Goal: Ask a question

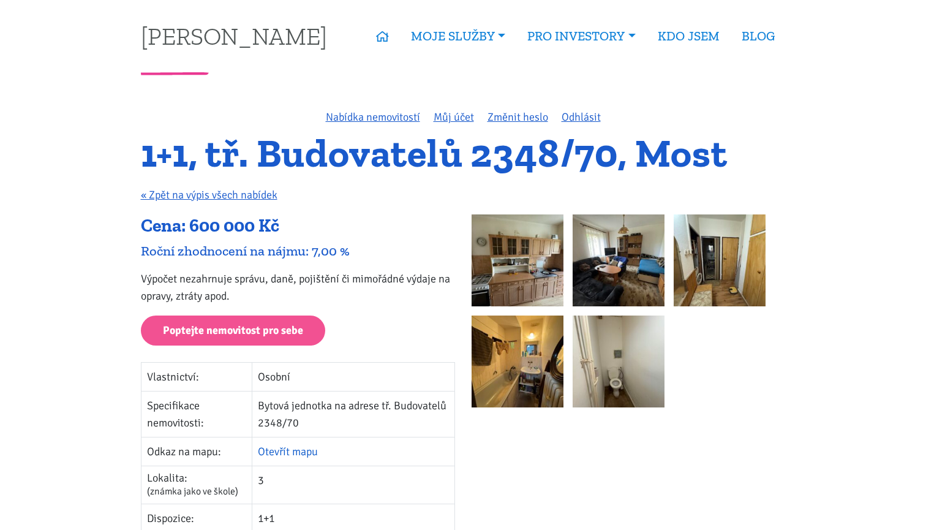
click at [288, 451] on link "Otevřít mapu" at bounding box center [288, 450] width 60 height 13
click at [518, 259] on img at bounding box center [517, 260] width 92 height 92
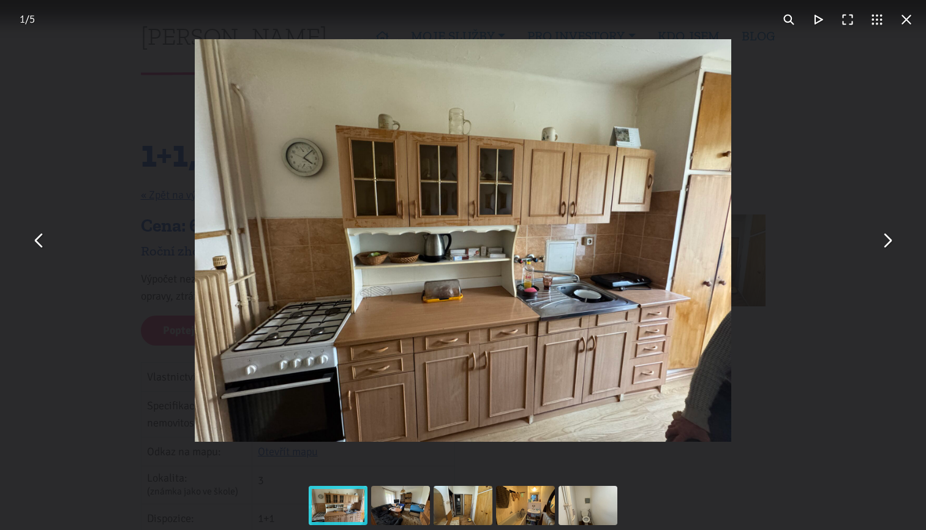
click at [893, 244] on button "You can close this modal content with the ESC key" at bounding box center [886, 240] width 29 height 29
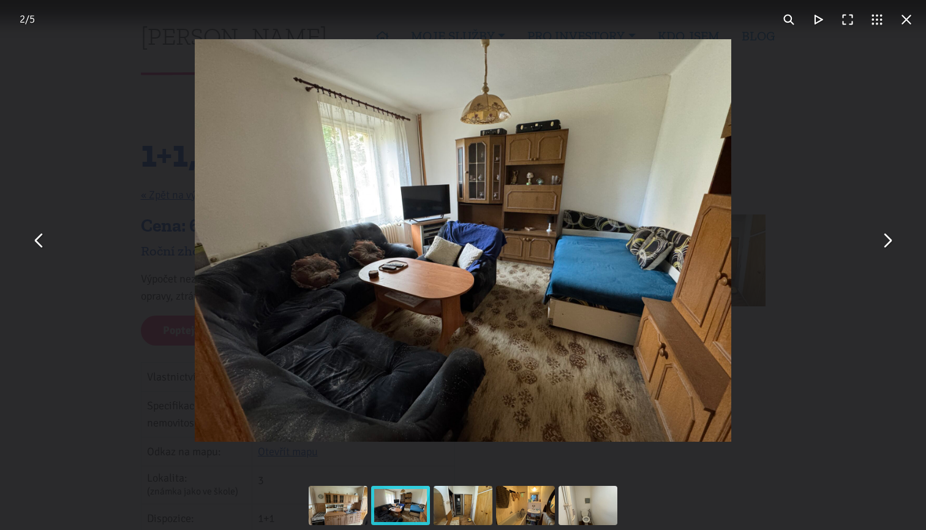
click at [893, 244] on button "You can close this modal content with the ESC key" at bounding box center [886, 240] width 29 height 29
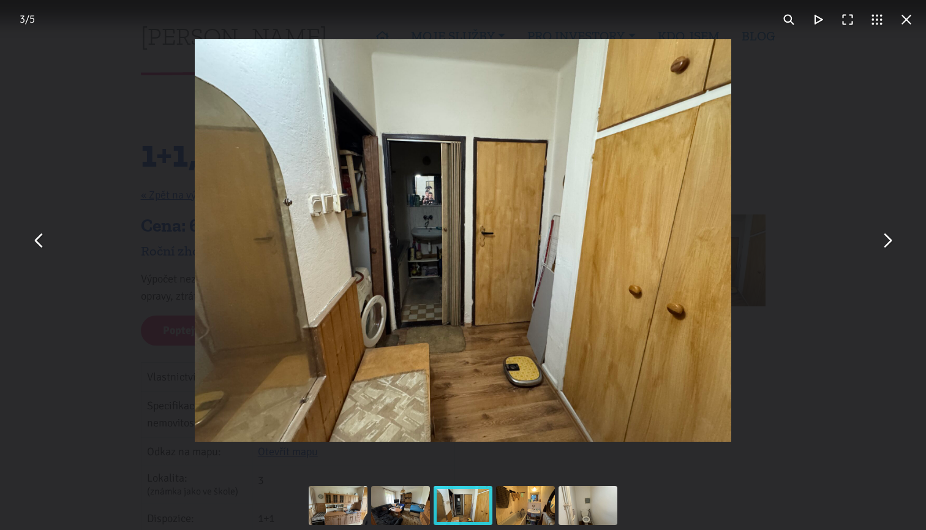
click at [893, 244] on button "You can close this modal content with the ESC key" at bounding box center [886, 240] width 29 height 29
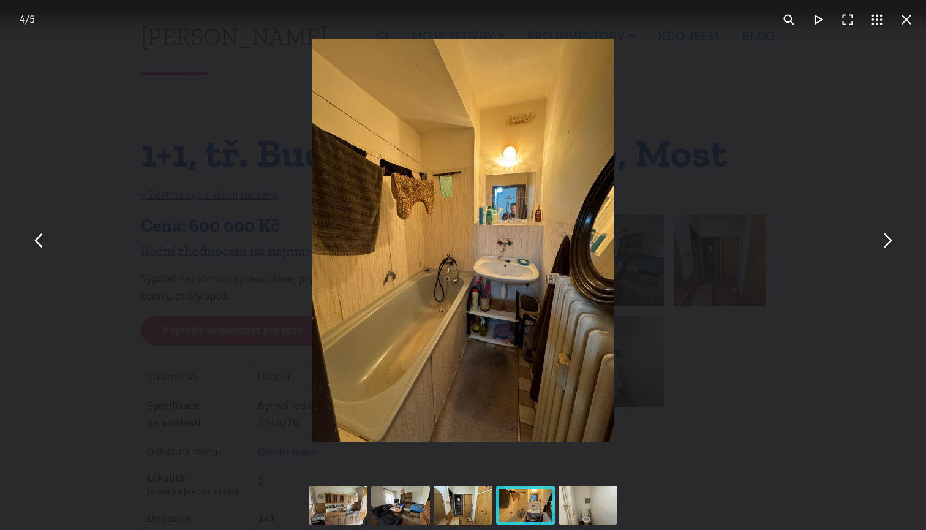
click at [893, 244] on button "You can close this modal content with the ESC key" at bounding box center [886, 240] width 29 height 29
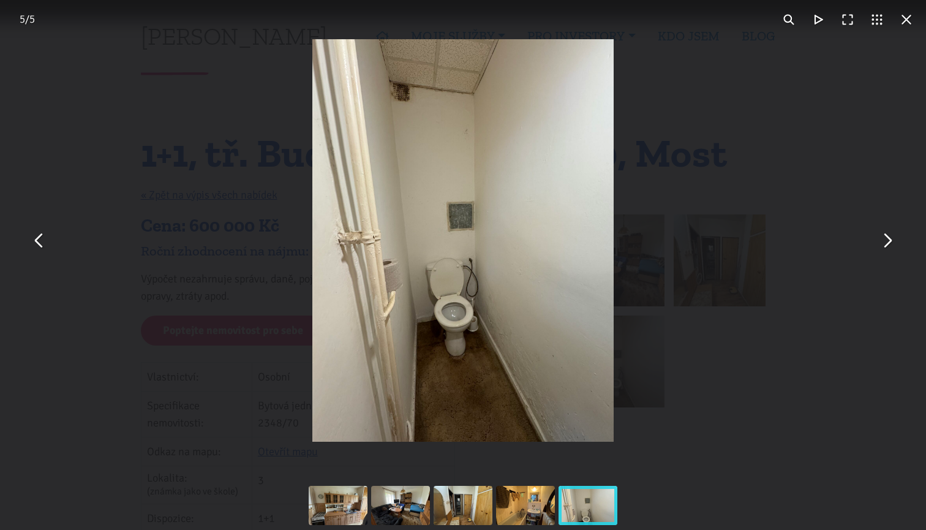
click at [893, 244] on button "You can close this modal content with the ESC key" at bounding box center [886, 240] width 29 height 29
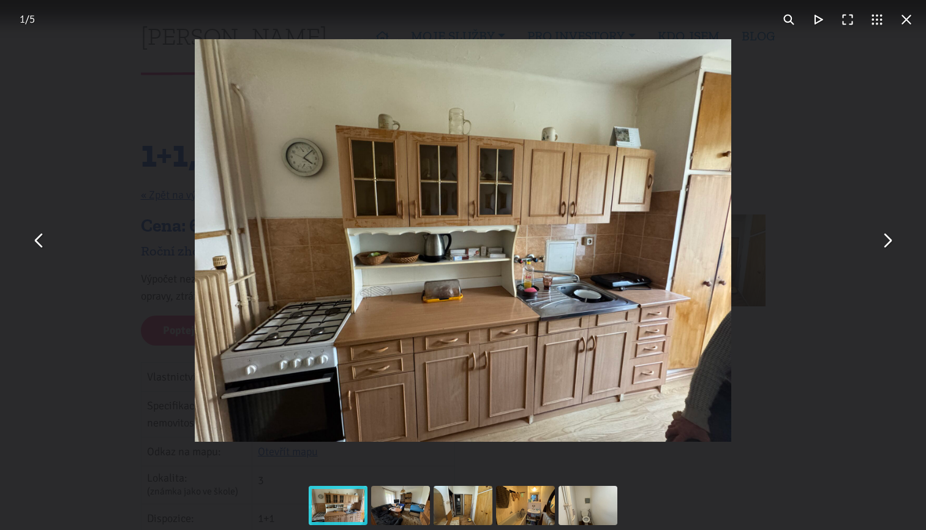
click at [909, 16] on button "You can close this modal content with the ESC key" at bounding box center [905, 19] width 29 height 29
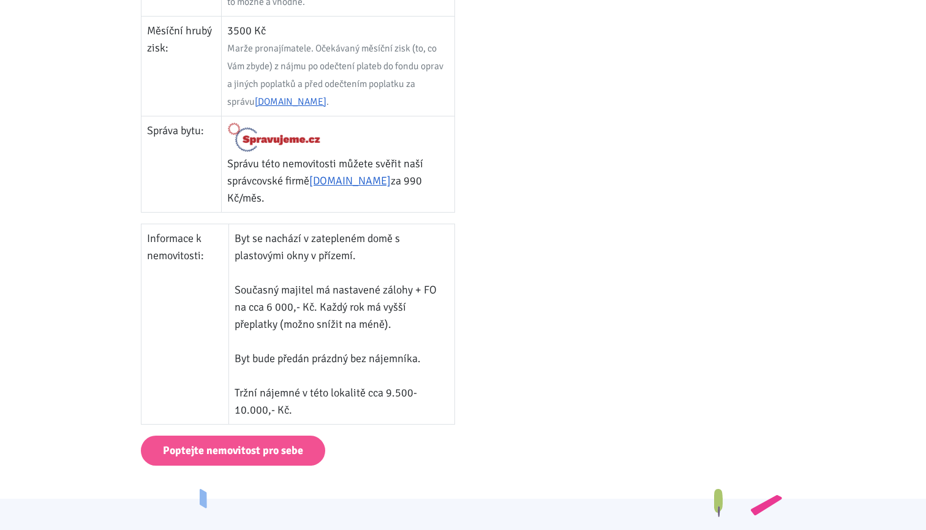
scroll to position [686, 0]
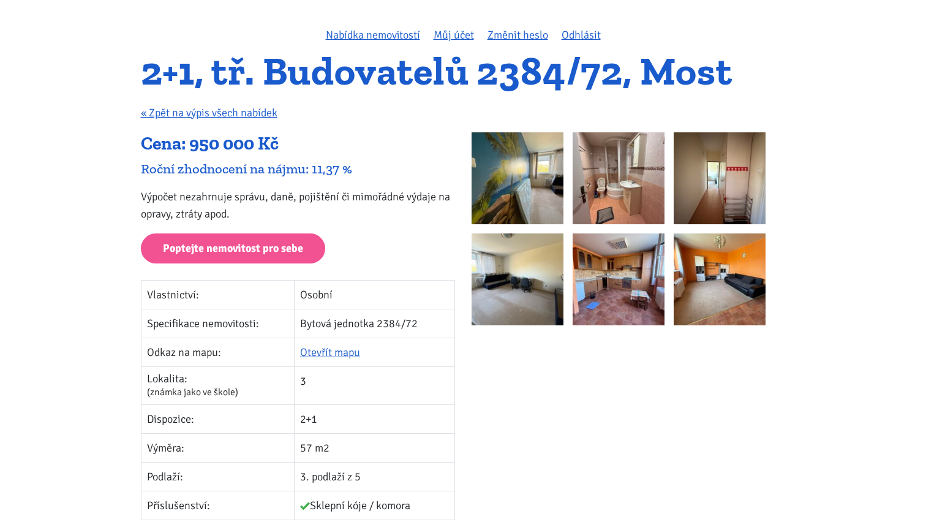
click at [526, 190] on img at bounding box center [517, 178] width 92 height 92
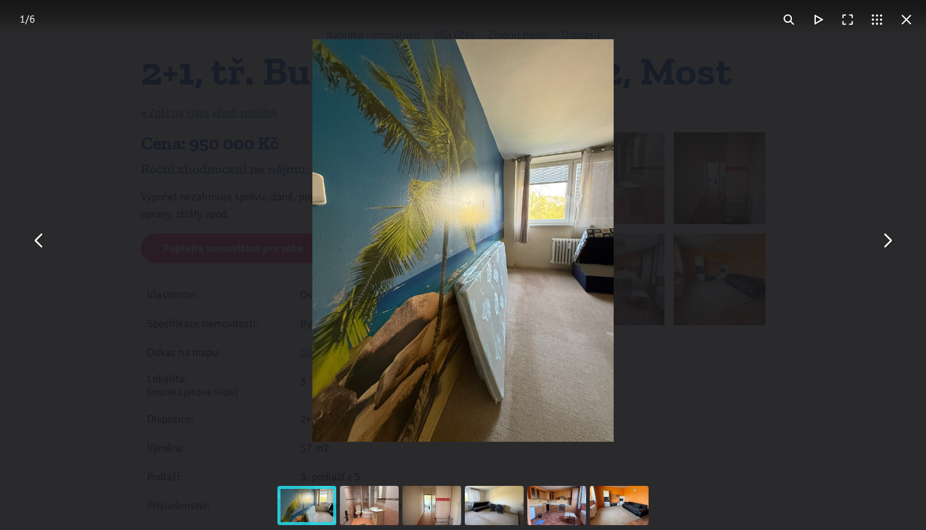
click at [885, 239] on button "You can close this modal content with the ESC key" at bounding box center [886, 240] width 29 height 29
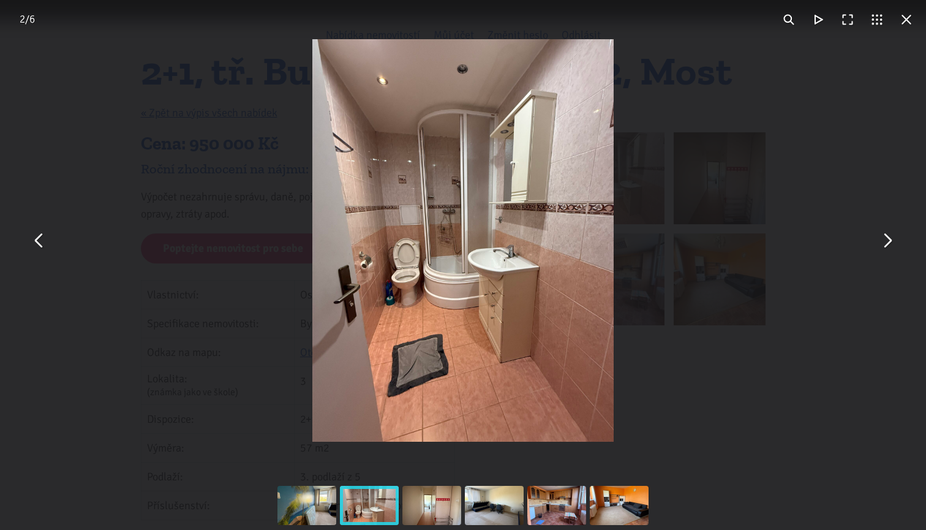
click at [885, 239] on button "You can close this modal content with the ESC key" at bounding box center [886, 240] width 29 height 29
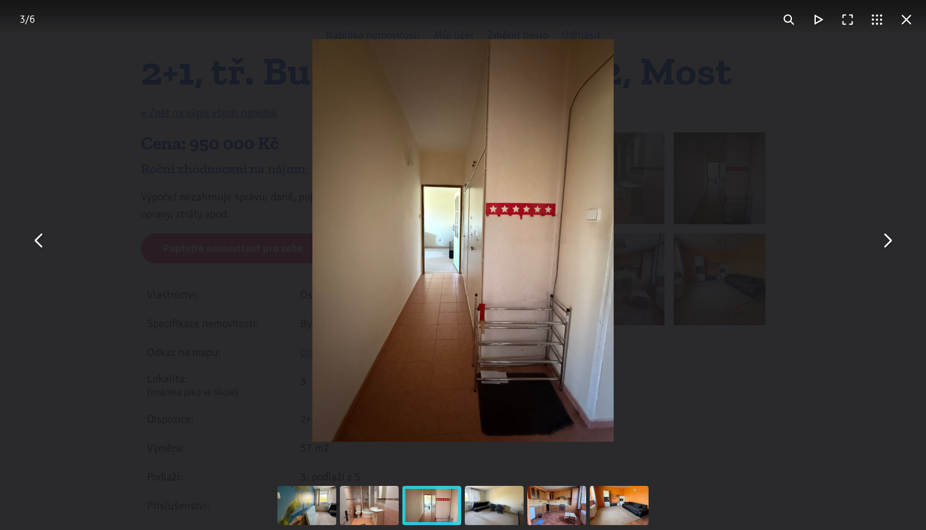
click at [885, 239] on button "You can close this modal content with the ESC key" at bounding box center [886, 240] width 29 height 29
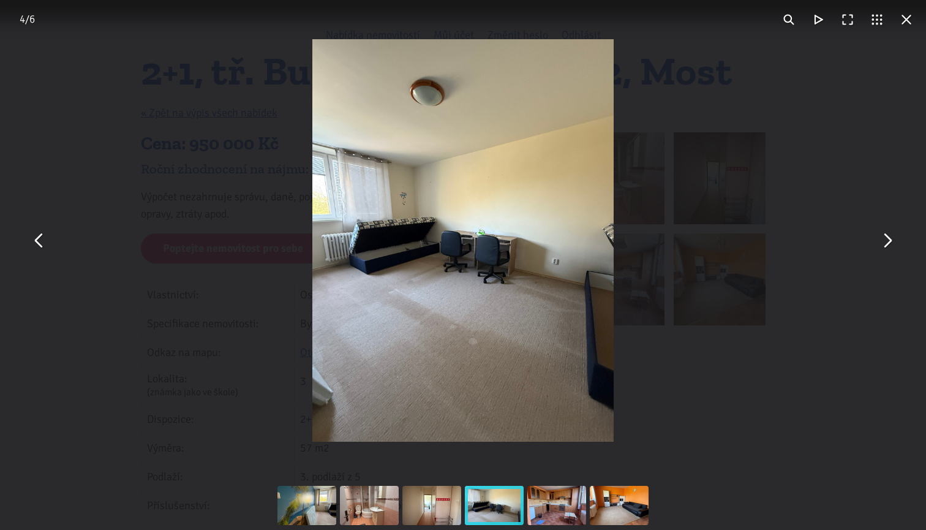
click at [885, 239] on button "You can close this modal content with the ESC key" at bounding box center [886, 240] width 29 height 29
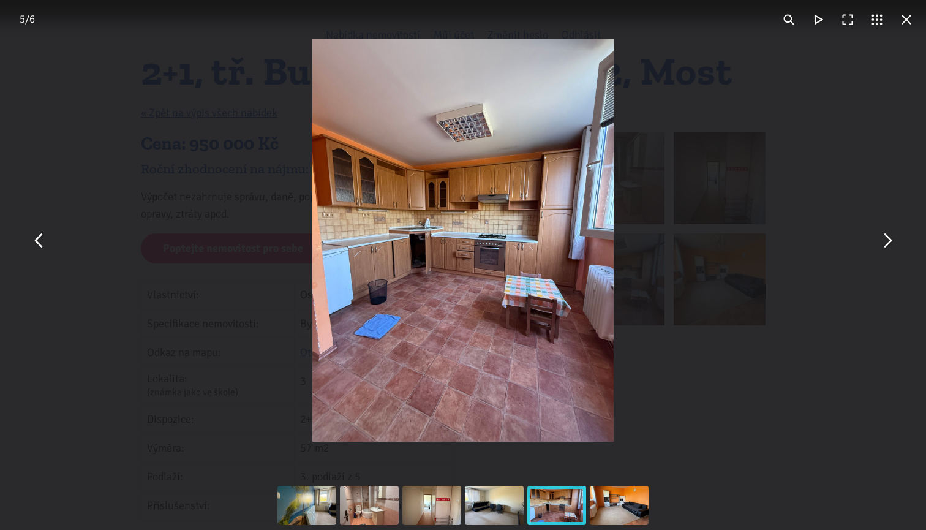
click at [885, 239] on button "You can close this modal content with the ESC key" at bounding box center [886, 240] width 29 height 29
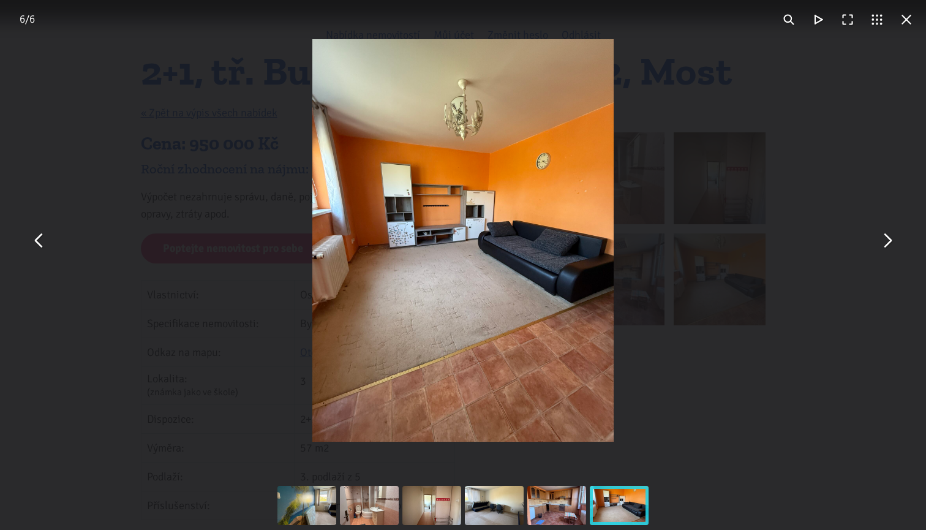
click at [885, 239] on button "You can close this modal content with the ESC key" at bounding box center [886, 240] width 29 height 29
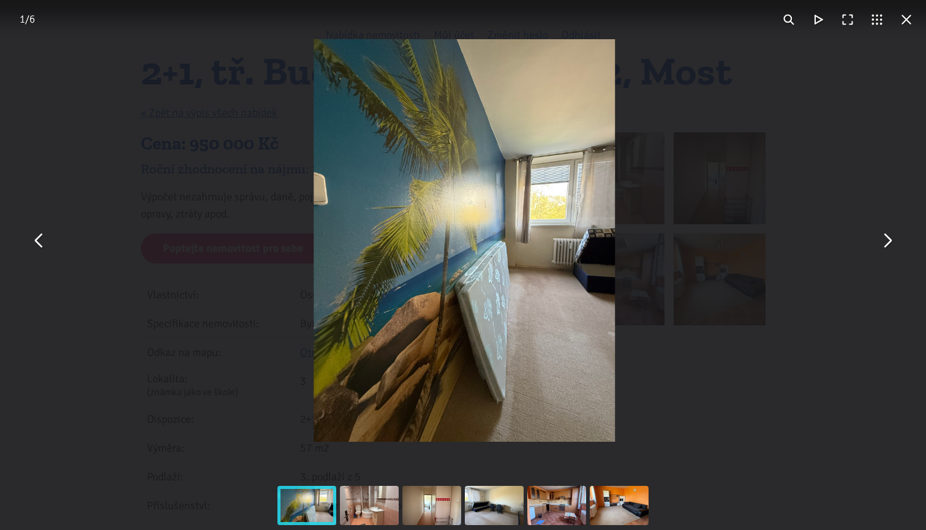
click at [885, 239] on button "You can close this modal content with the ESC key" at bounding box center [886, 240] width 29 height 29
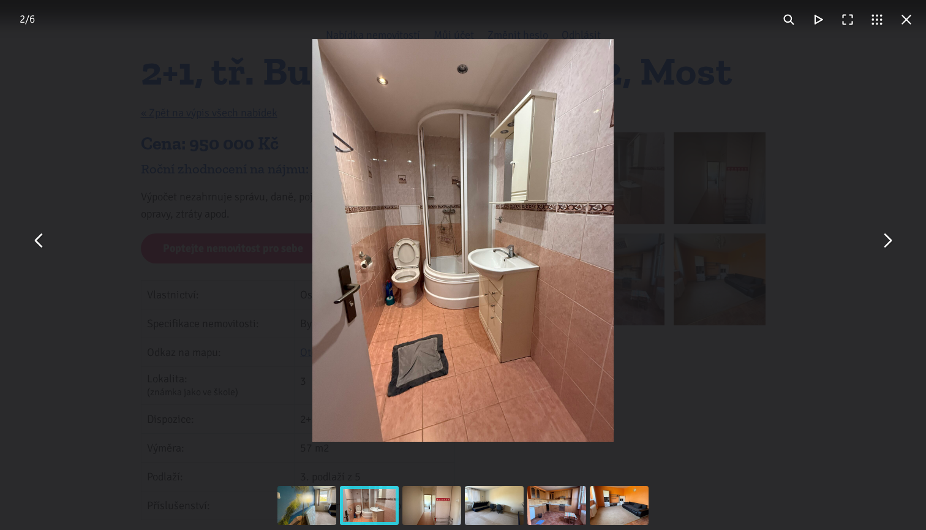
click at [909, 20] on button "You can close this modal content with the ESC key" at bounding box center [905, 19] width 29 height 29
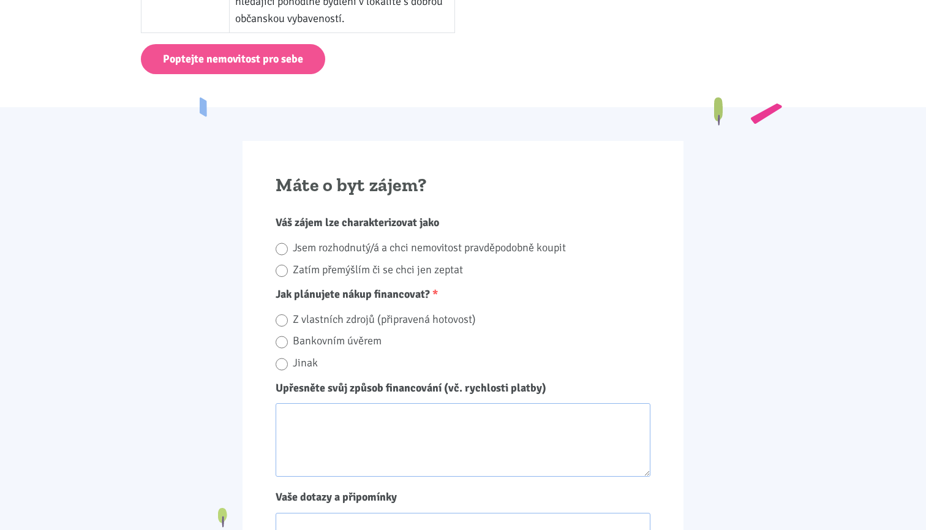
scroll to position [1086, 0]
click at [278, 262] on input "Zatím přemýšlím či se chci jen zeptat" at bounding box center [281, 270] width 12 height 17
radio input "true"
click at [294, 309] on label "Z vlastních zdrojů (připravená hotovost)" at bounding box center [472, 318] width 358 height 19
click at [288, 312] on input "Z vlastních zdrojů (připravená hotovost)" at bounding box center [281, 320] width 12 height 17
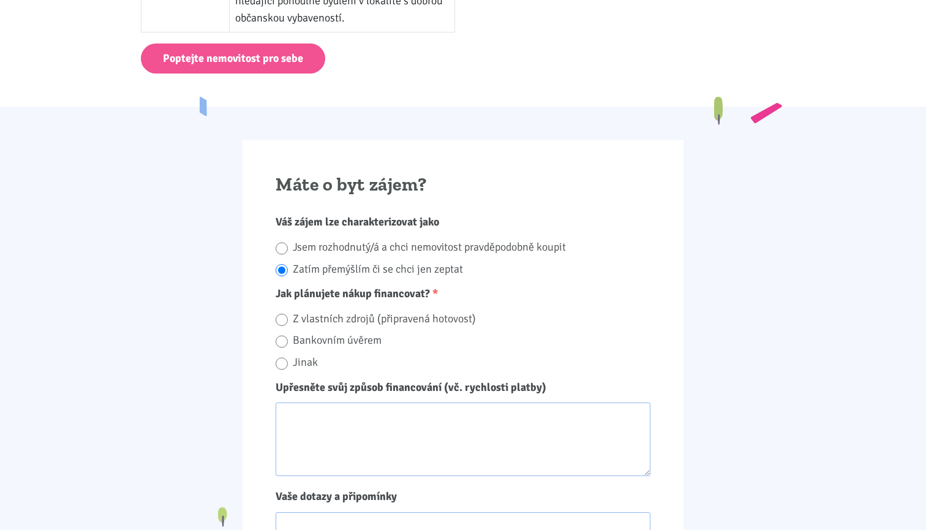
radio input "true"
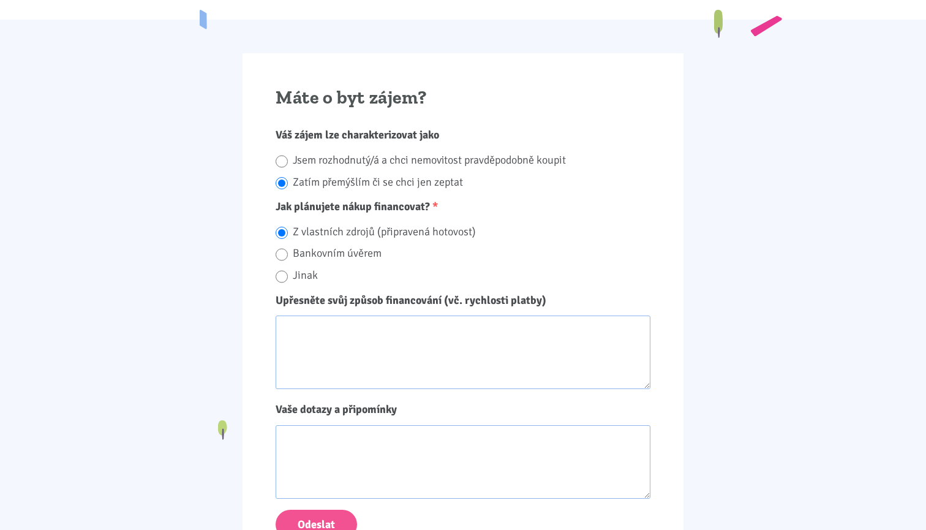
scroll to position [1212, 0]
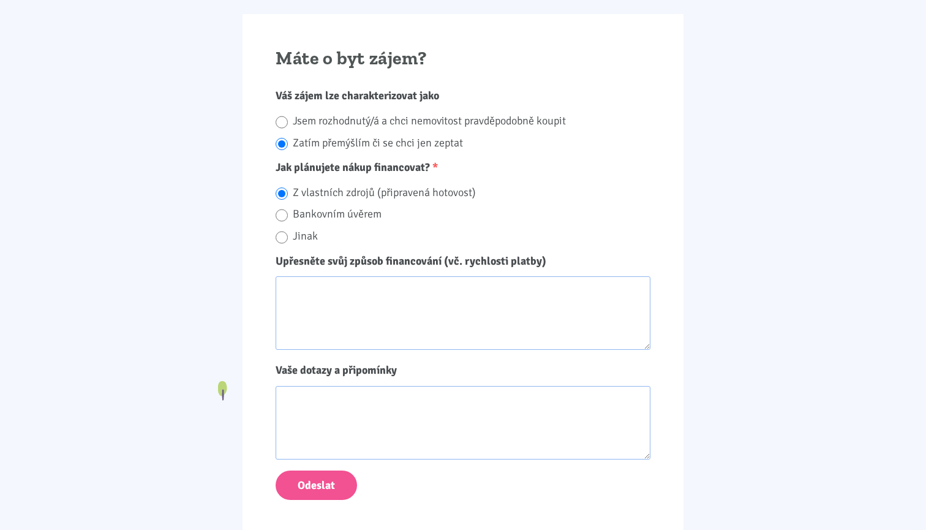
click at [367, 276] on textarea "Upřesněte svůj způsob financování (vč. rychlosti platby)" at bounding box center [462, 312] width 375 height 73
type textarea "financování by bylo přes s.r.o., převodem = "cash", ne úvěr"
click at [319, 386] on textarea "Vaše dotazy a připomínky" at bounding box center [462, 422] width 375 height 73
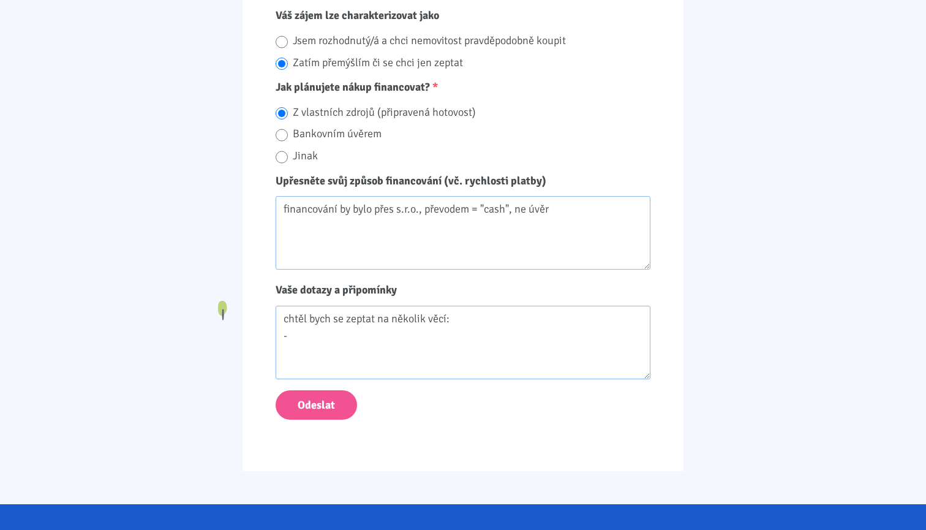
scroll to position [1295, 0]
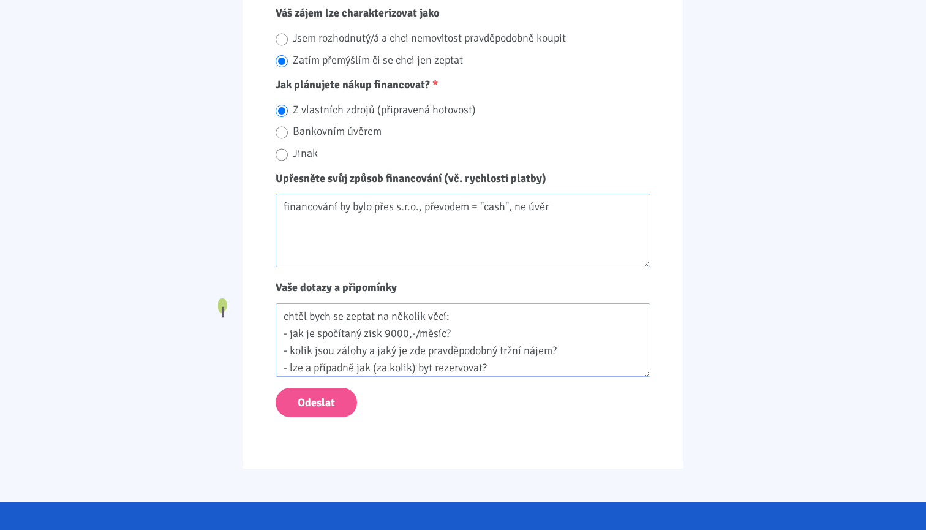
click at [375, 326] on textarea "chtěl bych se zeptat na několik věcí: - jak je spočítaný zisk 9000,-/měsíc? - k…" at bounding box center [462, 339] width 375 height 73
click at [427, 328] on textarea "chtěl bych se zeptat na několik věcí: - jak je spočítaný zisk 9000,-/měsíc? - k…" at bounding box center [462, 339] width 375 height 73
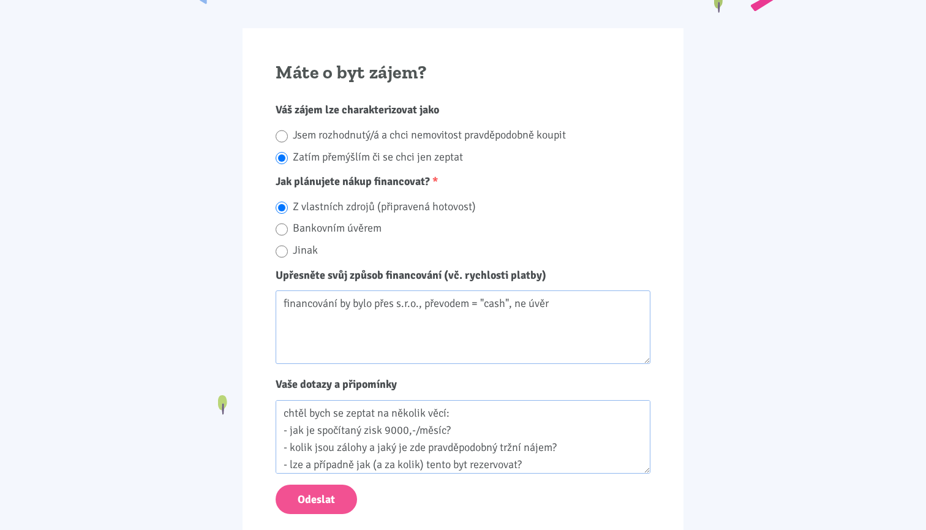
scroll to position [0, 0]
click at [282, 400] on textarea "chtěl bych se zeptat na několik věcí: - jak je spočítaný zisk 9000,-/měsíc? - k…" at bounding box center [462, 436] width 375 height 73
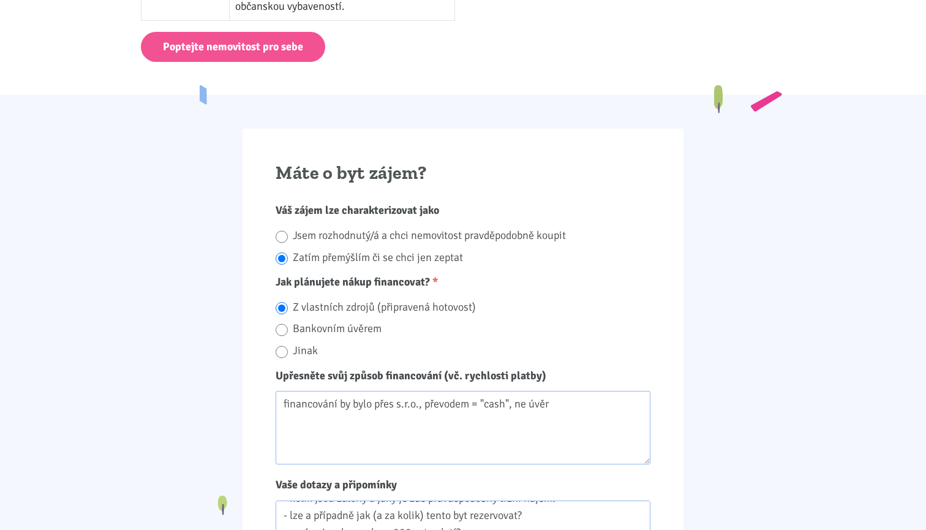
scroll to position [1258, 0]
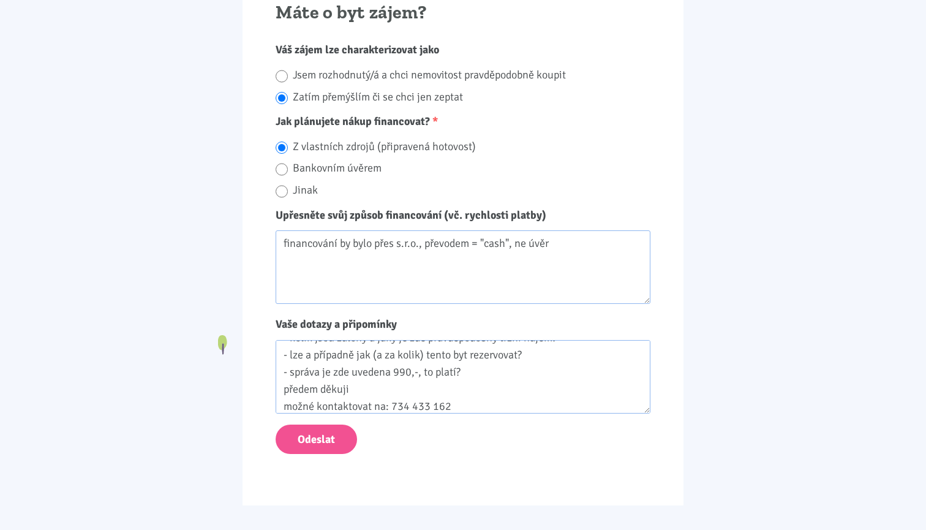
click at [320, 367] on textarea "dobrý den, chtěl bych se zeptat na několik věcí: - jak je spočítaný zisk 9000,-…" at bounding box center [462, 376] width 375 height 73
click at [474, 365] on textarea "dobrý den, chtěl bych se zeptat na několik věcí: - jak je spočítaný zisk 9000,-…" at bounding box center [462, 376] width 375 height 73
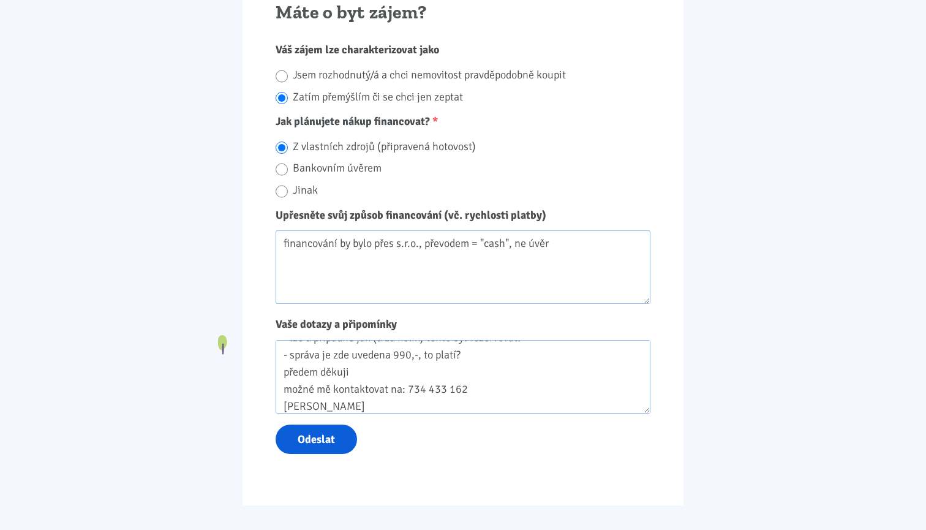
type textarea "dobrý den, chtěl bych se zeptat na několik věcí: - jak je spočítaný zisk 9000,-…"
click at [337, 424] on button "Odeslat" at bounding box center [315, 439] width 81 height 30
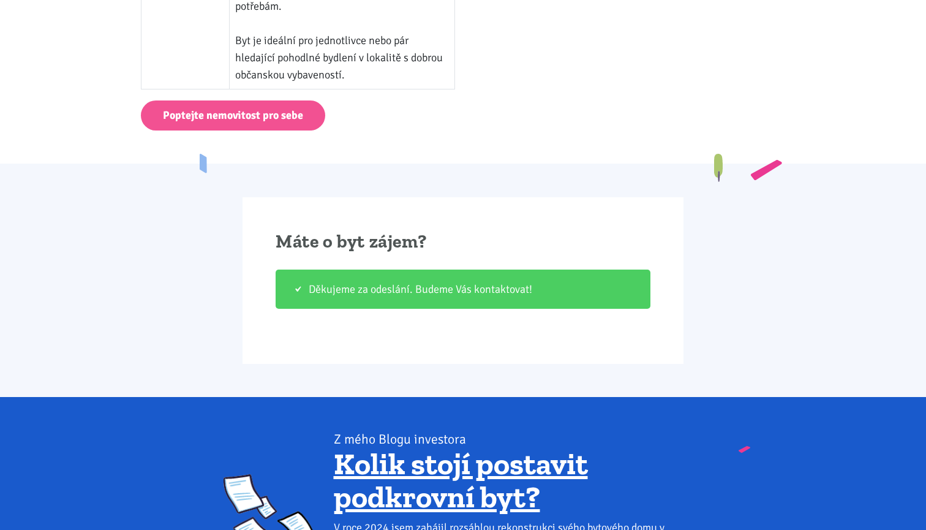
scroll to position [1029, 0]
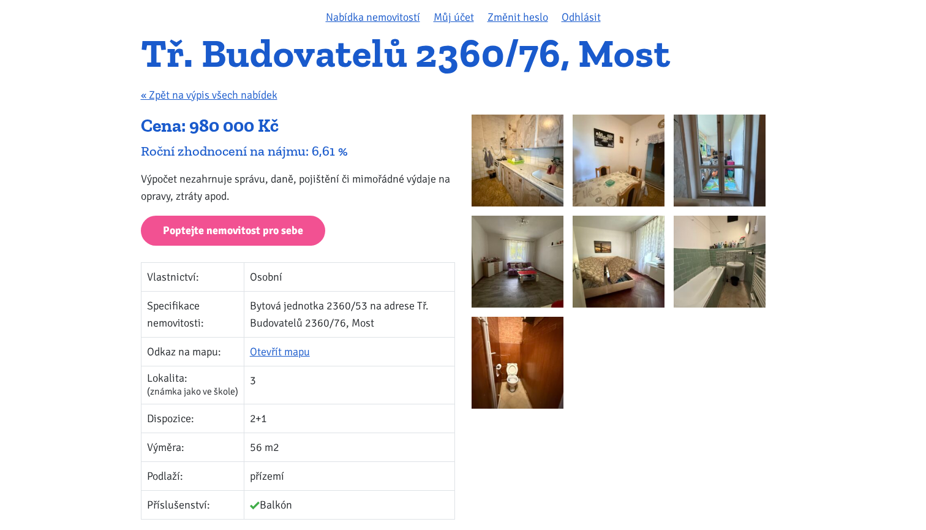
scroll to position [105, 0]
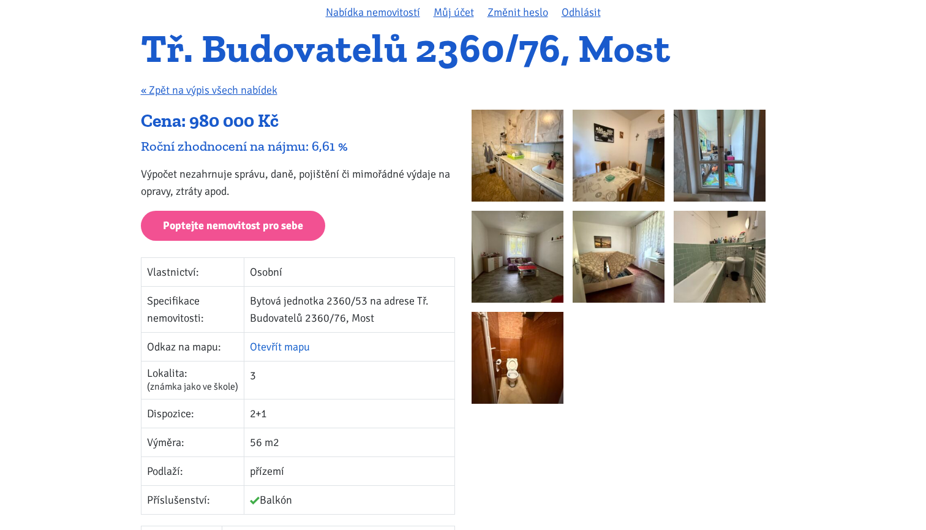
click at [282, 348] on link "Otevřít mapu" at bounding box center [280, 346] width 60 height 13
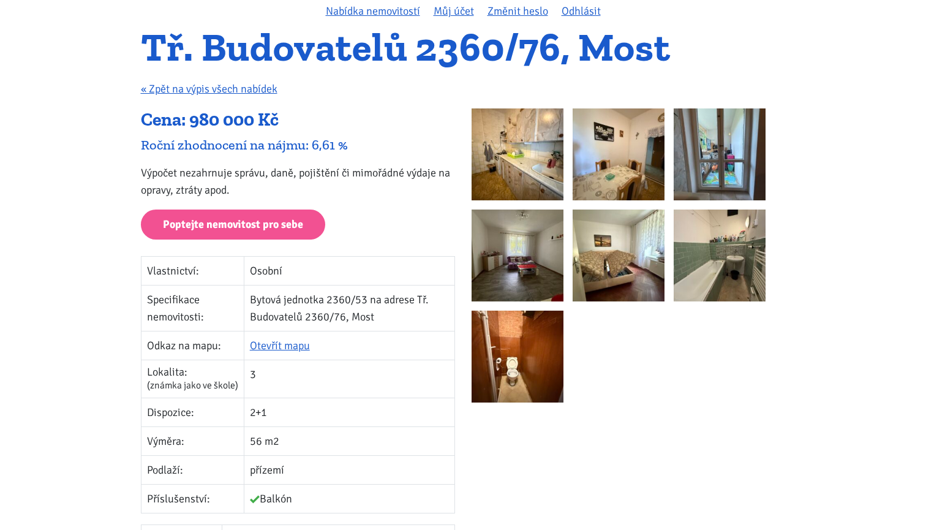
scroll to position [86, 0]
